Goal: Check status: Check status

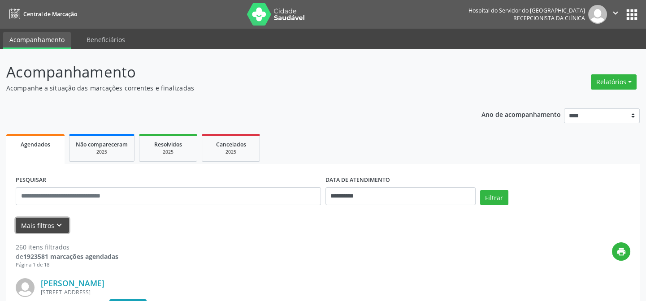
click at [51, 223] on button "Mais filtros keyboard_arrow_down" at bounding box center [42, 226] width 53 height 16
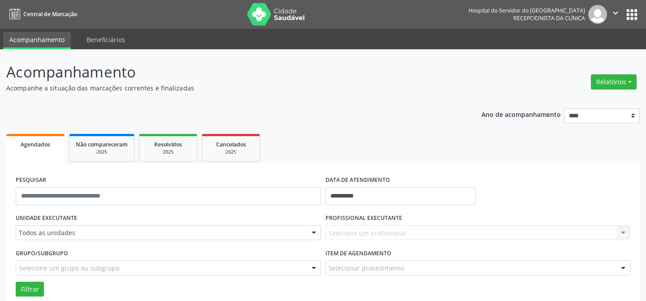
click at [334, 233] on div "Selecione um profissional Nenhum resultado encontrado para: " " Não há nenhuma …" at bounding box center [477, 232] width 305 height 15
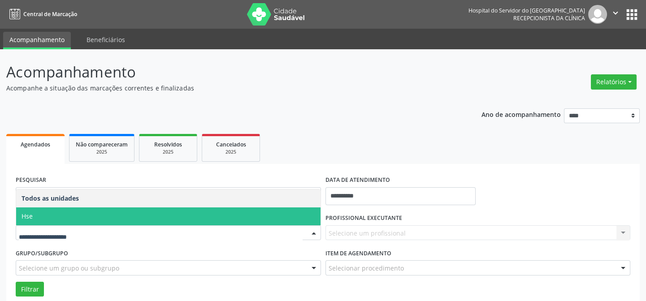
click at [78, 215] on span "Hse" at bounding box center [168, 216] width 304 height 18
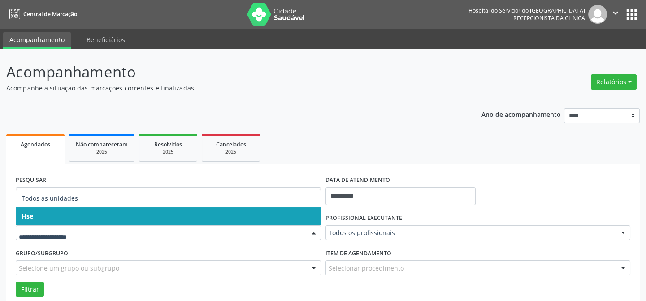
click at [72, 216] on span "Hse" at bounding box center [168, 216] width 304 height 18
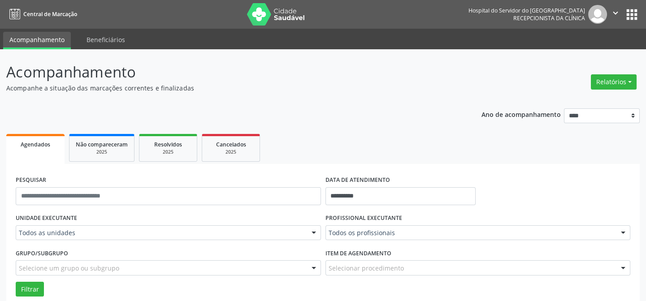
click at [72, 216] on div "UNIDADE EXECUTANTE Todos as unidades Todos as unidades Hse Nenhum resultado enc…" at bounding box center [168, 228] width 310 height 35
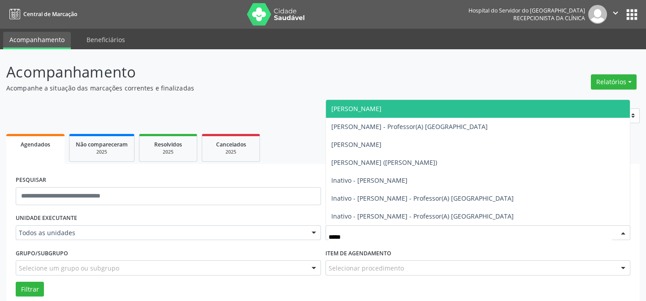
type input "******"
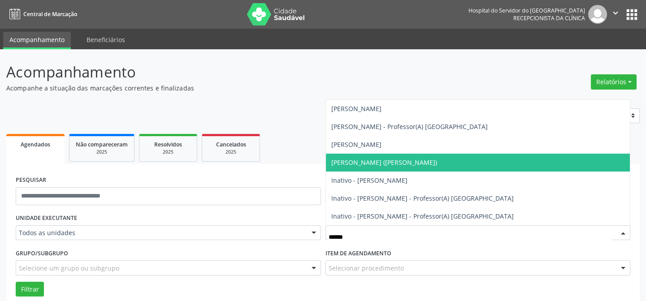
click at [392, 164] on span "[PERSON_NAME] ([PERSON_NAME])" at bounding box center [384, 162] width 106 height 9
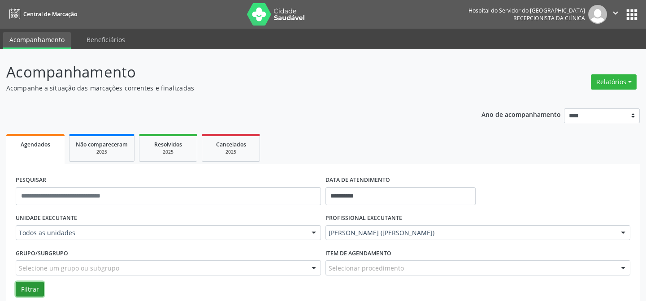
click at [28, 284] on button "Filtrar" at bounding box center [30, 289] width 28 height 15
click at [22, 287] on button "Filtrar" at bounding box center [30, 289] width 28 height 15
click at [31, 290] on button "Filtrar" at bounding box center [30, 289] width 28 height 15
click at [22, 286] on button "Filtrar" at bounding box center [30, 289] width 28 height 15
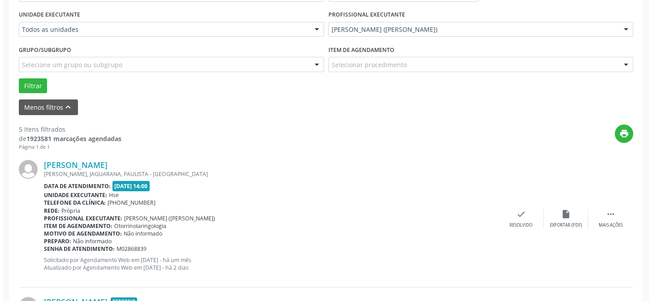
scroll to position [244, 0]
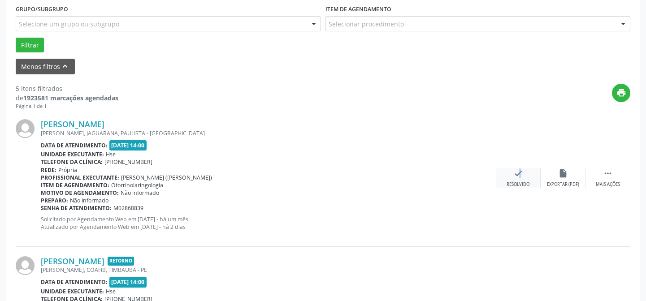
click at [514, 177] on icon "check" at bounding box center [518, 173] width 10 height 10
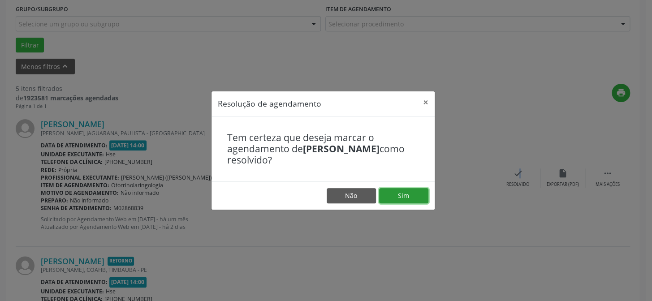
drag, startPoint x: 403, startPoint y: 196, endPoint x: 383, endPoint y: 201, distance: 20.3
click at [403, 195] on button "Sim" at bounding box center [403, 195] width 49 height 15
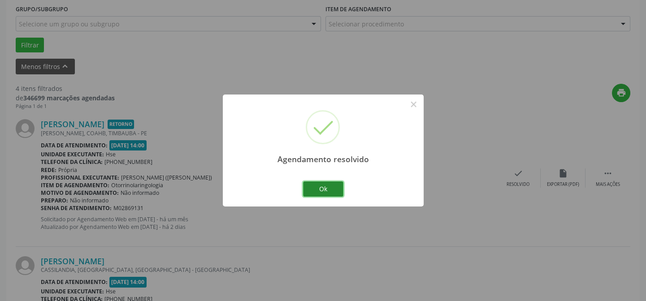
click at [322, 187] on button "Ok" at bounding box center [323, 188] width 40 height 15
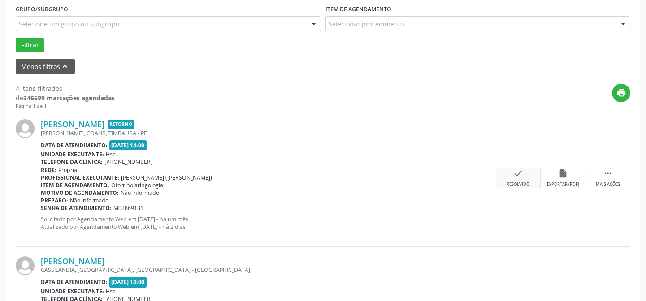
click at [513, 173] on icon "check" at bounding box center [518, 173] width 10 height 10
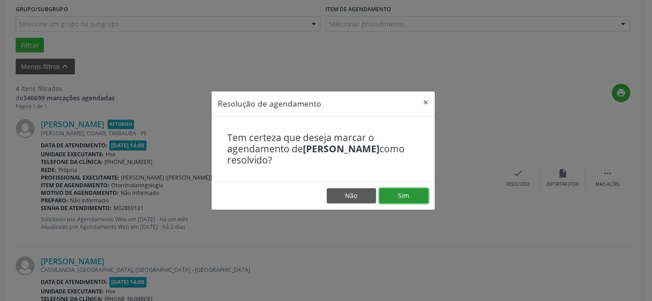
click at [405, 193] on button "Sim" at bounding box center [403, 195] width 49 height 15
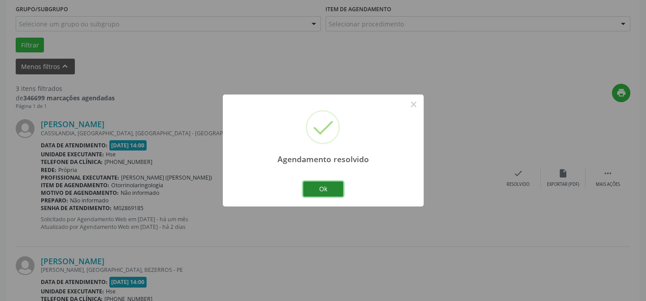
click at [331, 189] on button "Ok" at bounding box center [323, 188] width 40 height 15
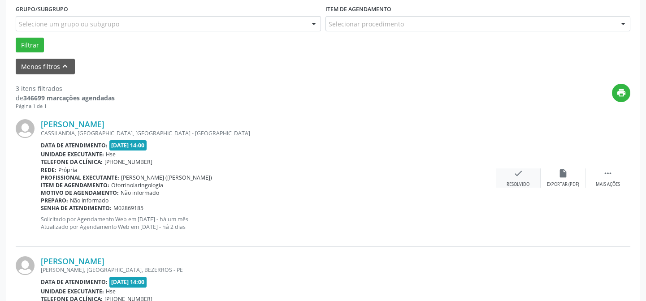
click at [516, 174] on icon "check" at bounding box center [518, 173] width 10 height 10
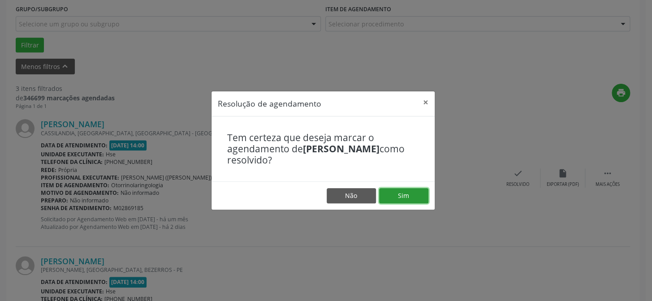
drag, startPoint x: 412, startPoint y: 194, endPoint x: 391, endPoint y: 190, distance: 21.4
click at [412, 194] on button "Sim" at bounding box center [403, 195] width 49 height 15
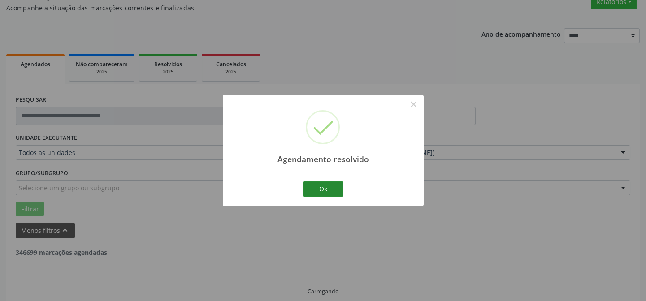
scroll to position [90, 0]
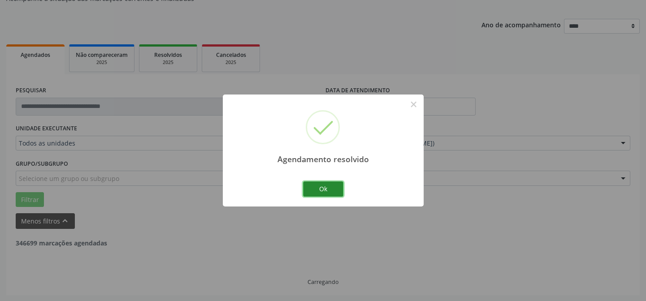
click at [320, 191] on button "Ok" at bounding box center [323, 188] width 40 height 15
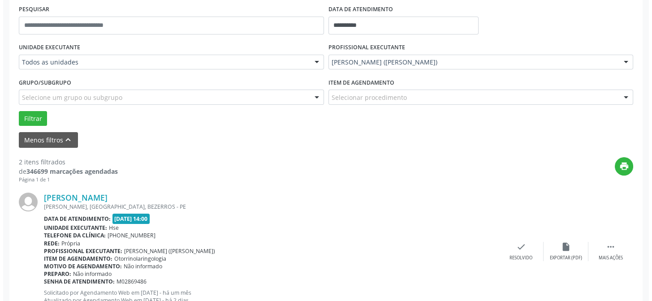
scroll to position [252, 0]
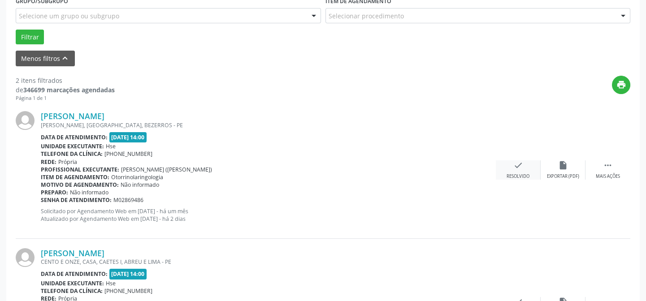
click at [516, 166] on icon "check" at bounding box center [518, 165] width 10 height 10
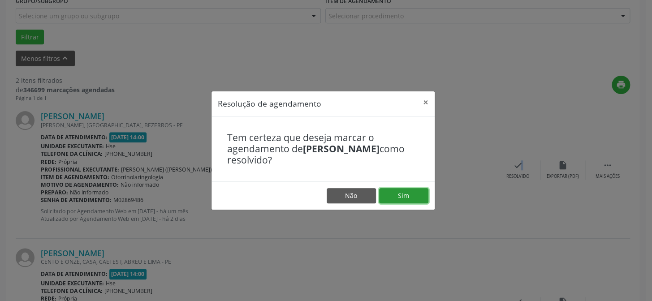
click at [403, 191] on button "Sim" at bounding box center [403, 195] width 49 height 15
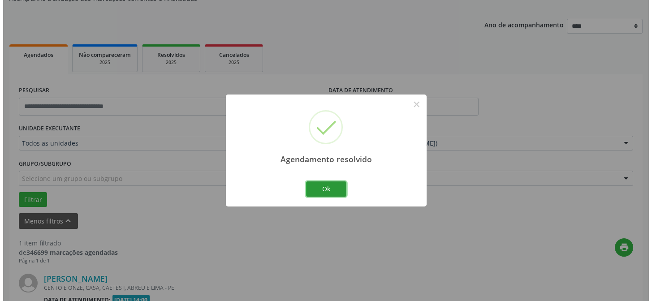
scroll to position [205, 0]
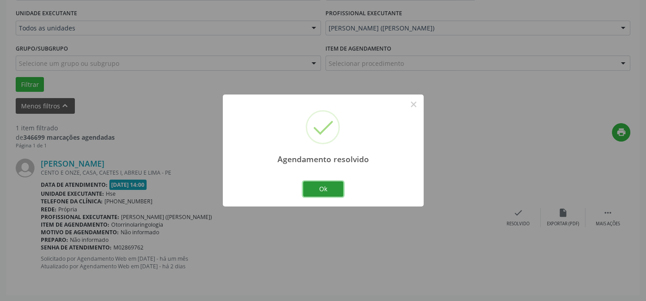
drag, startPoint x: 323, startPoint y: 184, endPoint x: 333, endPoint y: 177, distance: 12.1
click at [323, 181] on button "Ok" at bounding box center [323, 188] width 40 height 15
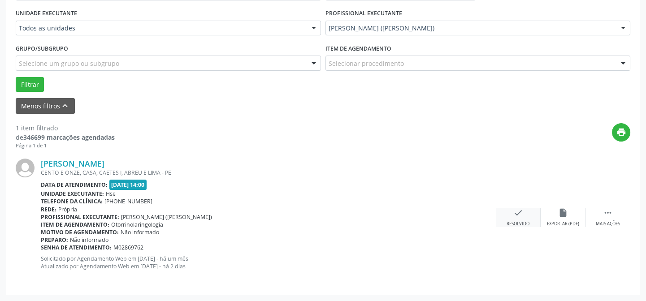
click at [520, 215] on icon "check" at bounding box center [518, 213] width 10 height 10
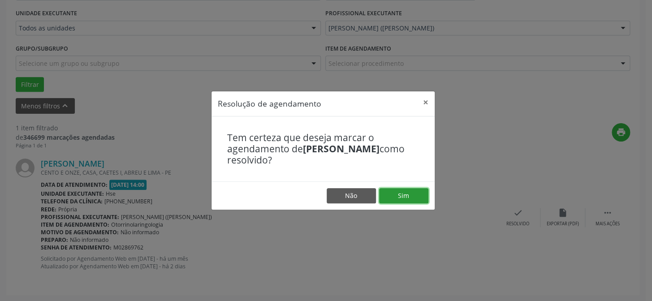
click at [405, 195] on button "Sim" at bounding box center [403, 195] width 49 height 15
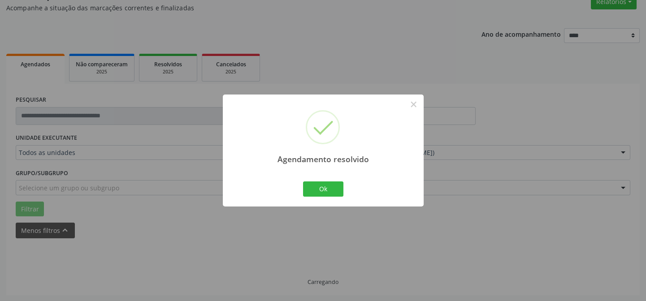
scroll to position [60, 0]
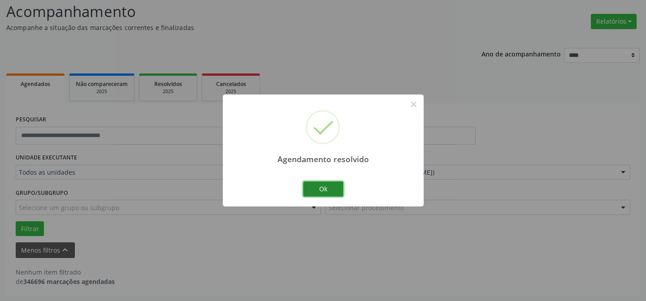
click at [322, 185] on button "Ok" at bounding box center [323, 188] width 40 height 15
